Goal: Find specific page/section: Find specific page/section

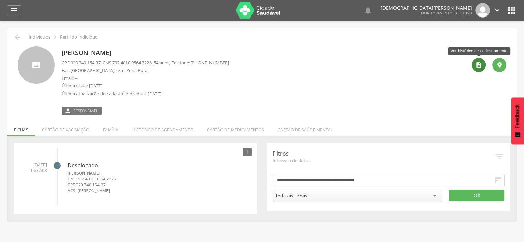
click at [478, 65] on icon "" at bounding box center [479, 65] width 7 height 7
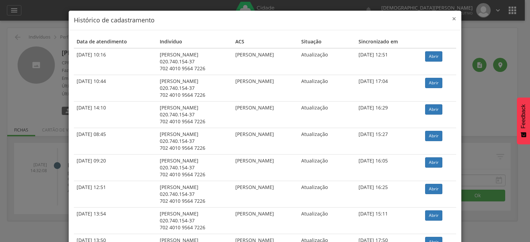
click at [452, 19] on span "×" at bounding box center [454, 19] width 4 height 10
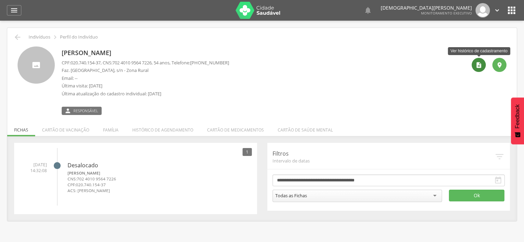
click at [479, 66] on icon "" at bounding box center [479, 65] width 7 height 7
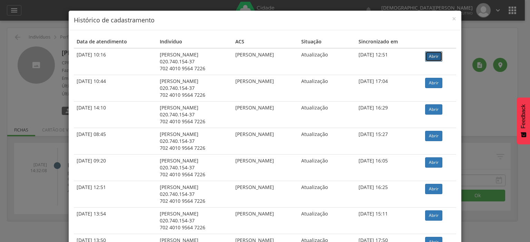
click at [437, 56] on link "Abrir" at bounding box center [433, 56] width 17 height 10
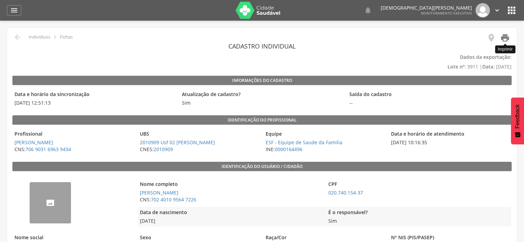
click at [505, 39] on icon "" at bounding box center [506, 38] width 10 height 10
click at [504, 38] on icon "" at bounding box center [506, 38] width 10 height 10
